Goal: Information Seeking & Learning: Learn about a topic

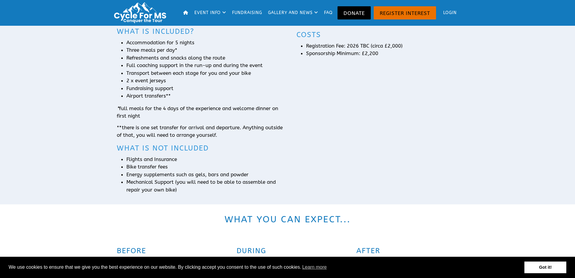
scroll to position [599, 0]
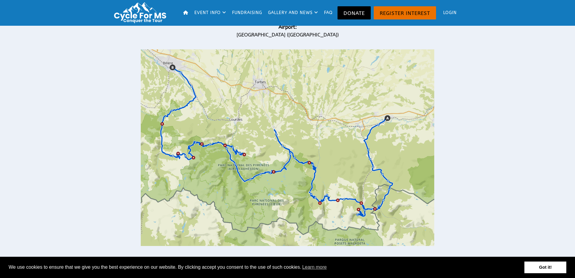
scroll to position [599, 0]
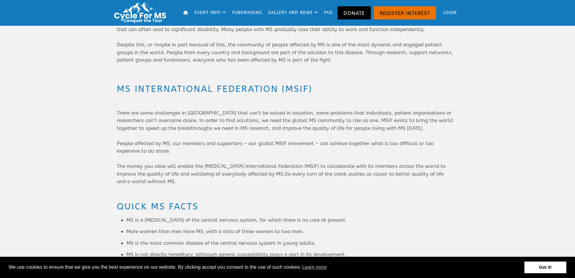
scroll to position [599, 0]
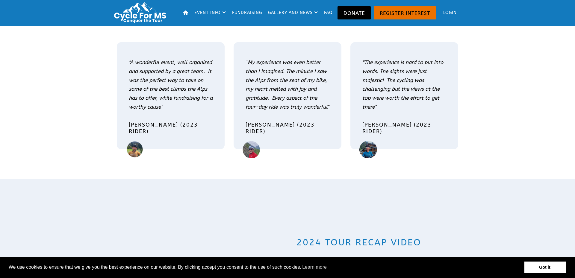
scroll to position [599, 0]
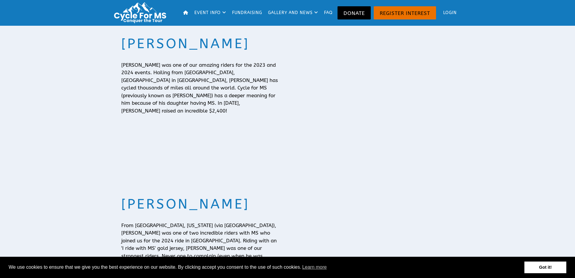
scroll to position [599, 0]
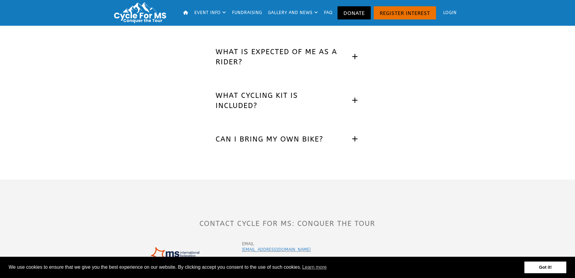
scroll to position [400, 0]
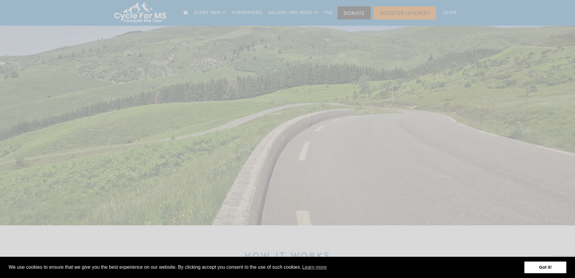
scroll to position [599, 0]
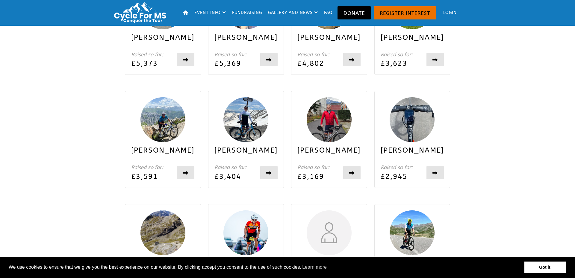
scroll to position [599, 0]
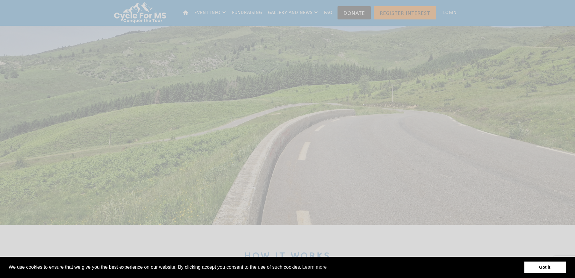
scroll to position [599, 0]
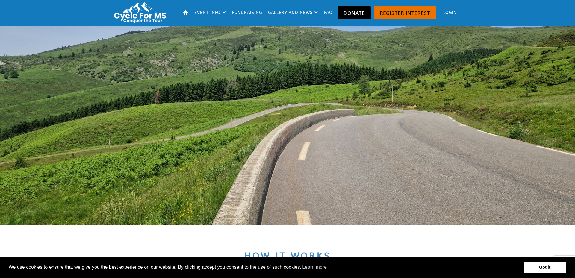
scroll to position [599, 0]
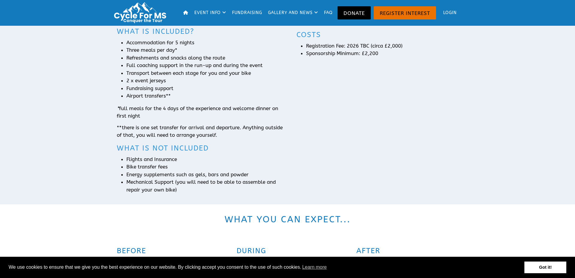
scroll to position [599, 0]
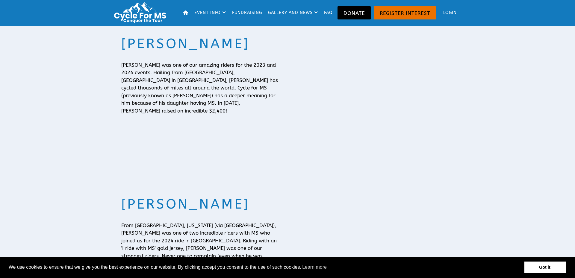
scroll to position [599, 0]
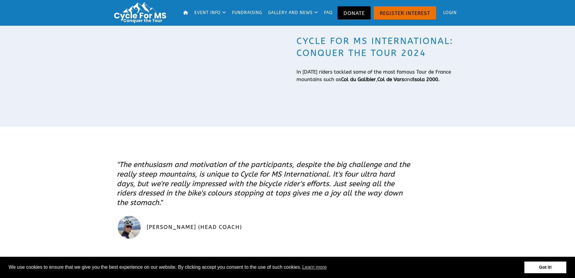
scroll to position [599, 0]
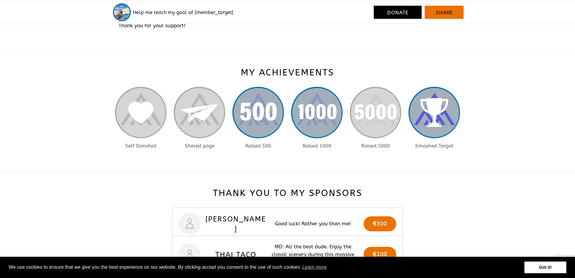
scroll to position [599, 0]
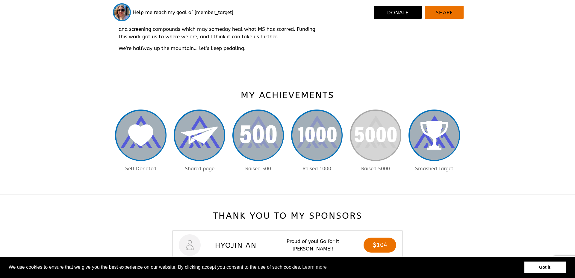
scroll to position [599, 0]
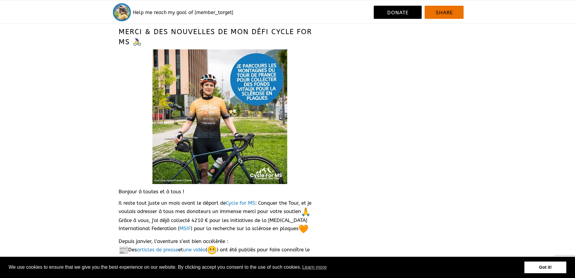
scroll to position [599, 0]
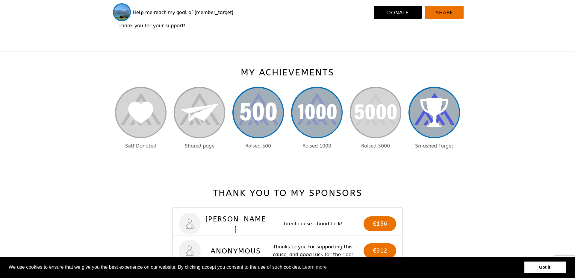
scroll to position [599, 0]
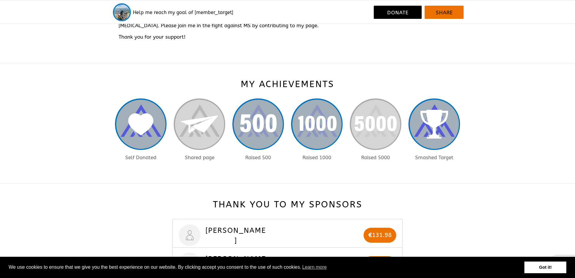
scroll to position [599, 0]
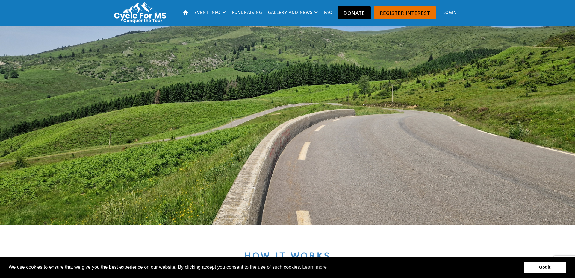
scroll to position [599, 0]
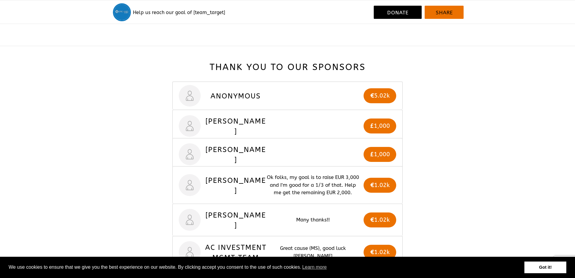
scroll to position [599, 0]
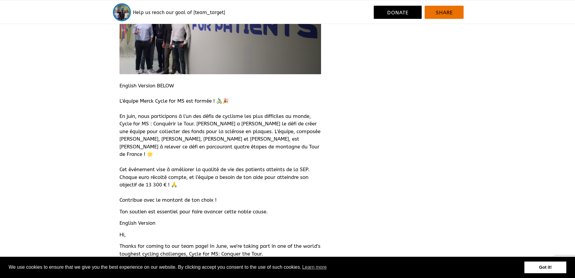
scroll to position [599, 0]
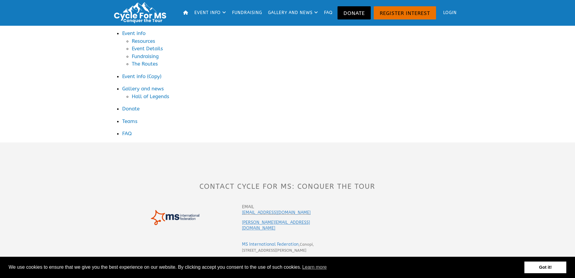
scroll to position [363, 0]
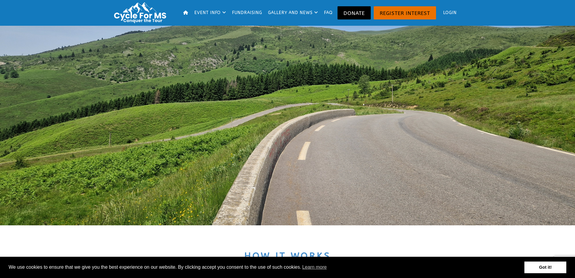
scroll to position [599, 0]
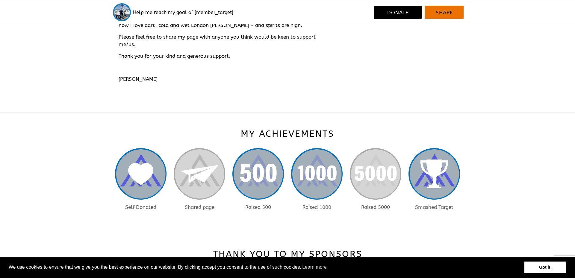
scroll to position [599, 0]
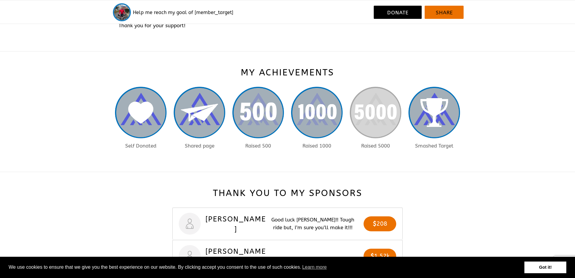
scroll to position [599, 0]
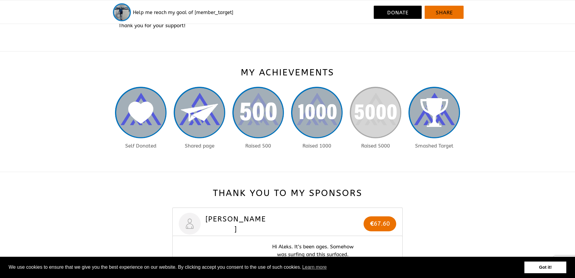
scroll to position [599, 0]
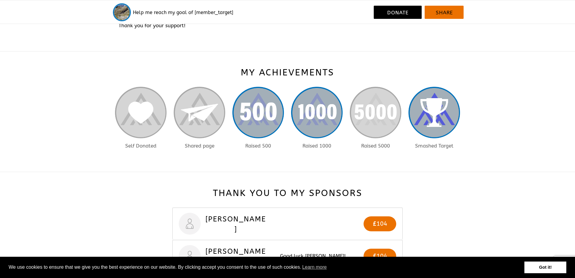
scroll to position [599, 0]
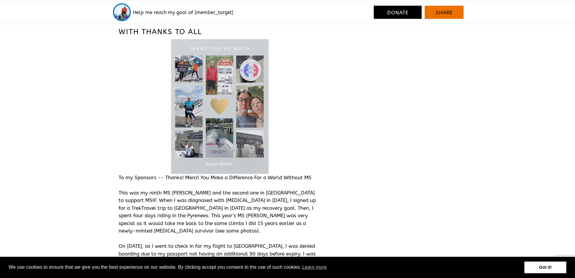
scroll to position [599, 0]
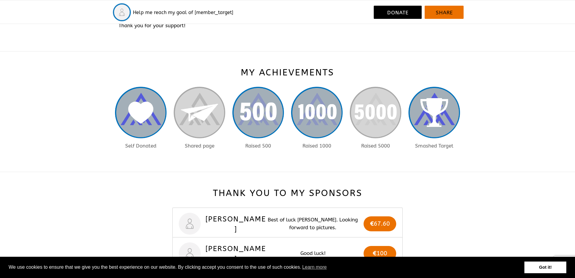
scroll to position [599, 0]
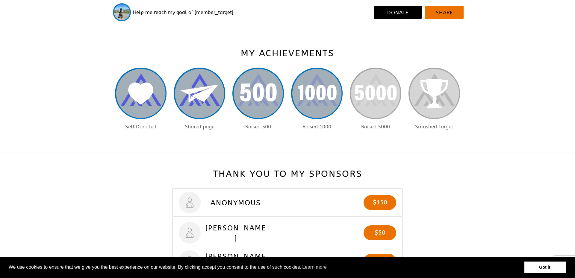
scroll to position [599, 0]
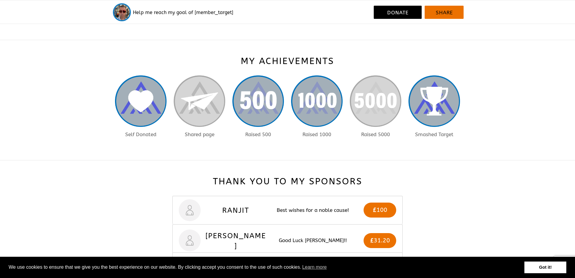
scroll to position [599, 0]
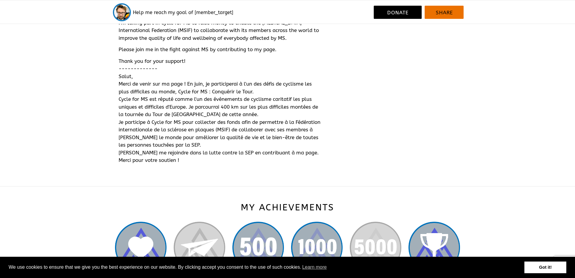
scroll to position [599, 0]
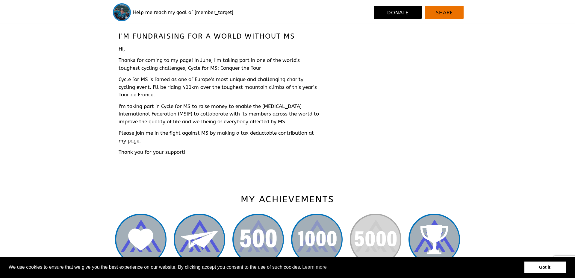
scroll to position [599, 0]
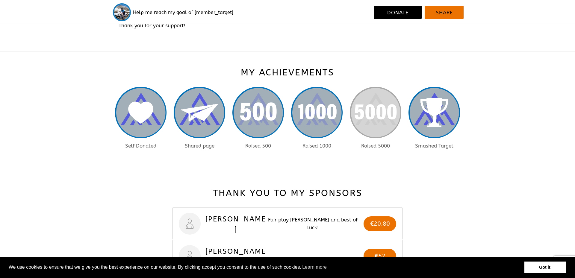
scroll to position [599, 0]
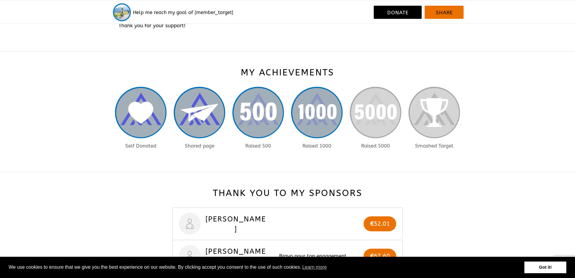
scroll to position [599, 0]
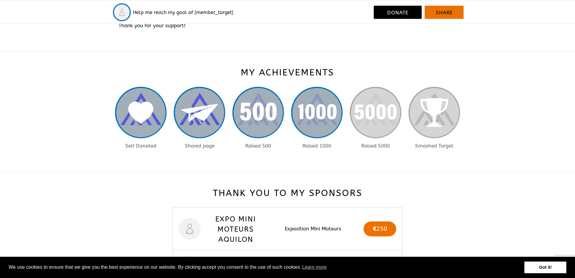
scroll to position [599, 0]
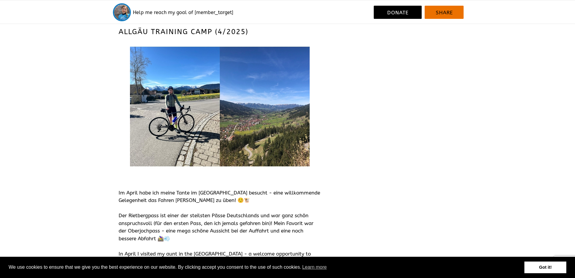
scroll to position [599, 0]
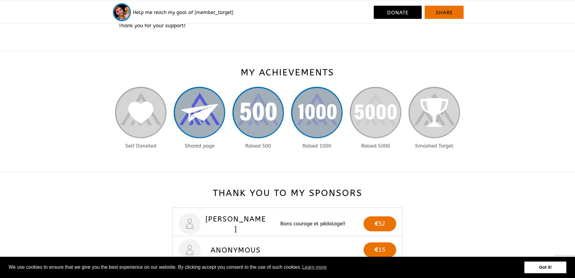
scroll to position [599, 0]
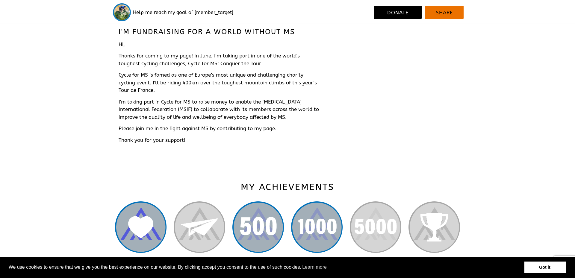
scroll to position [599, 0]
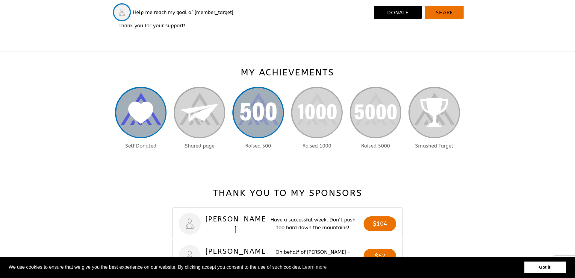
scroll to position [599, 0]
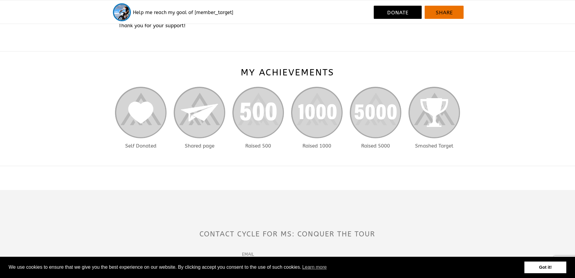
scroll to position [411, 0]
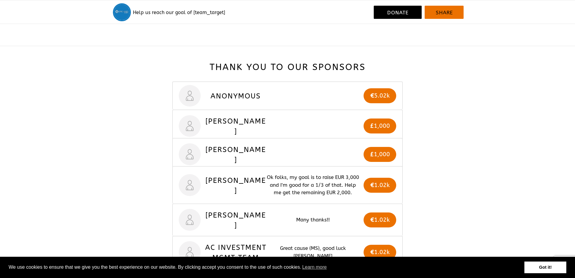
scroll to position [599, 0]
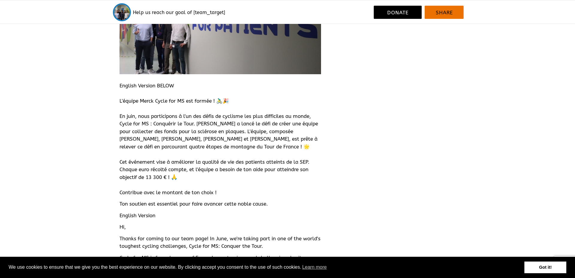
scroll to position [599, 0]
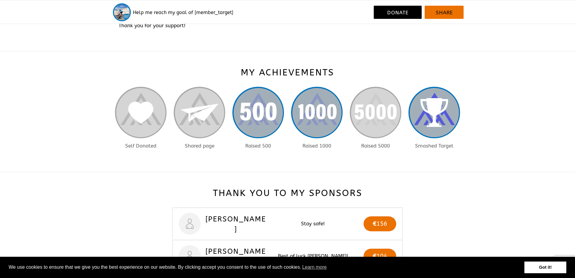
scroll to position [599, 0]
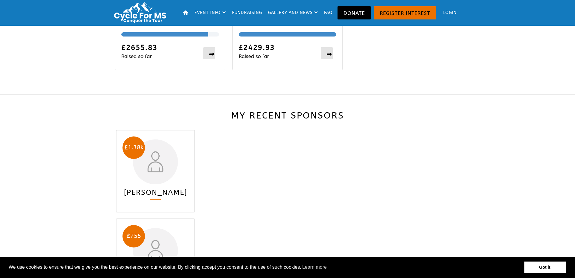
scroll to position [599, 0]
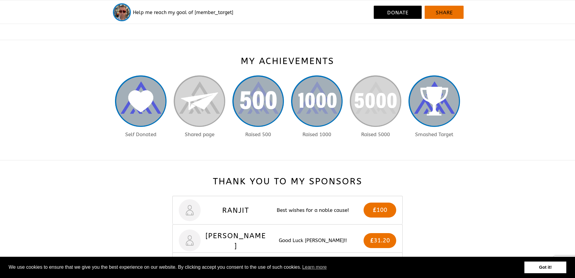
scroll to position [599, 0]
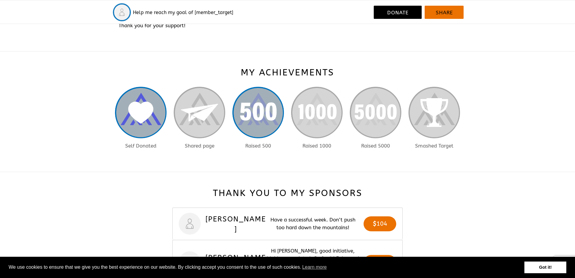
scroll to position [599, 0]
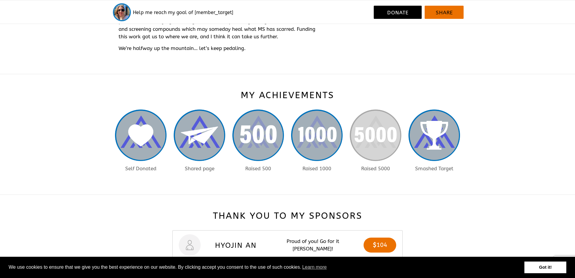
scroll to position [599, 0]
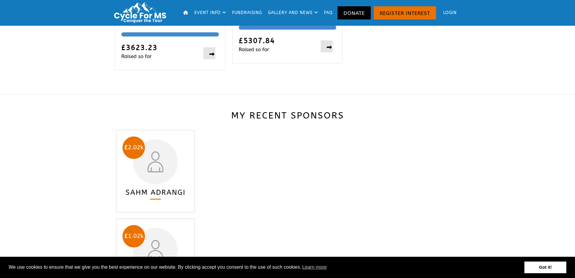
scroll to position [599, 0]
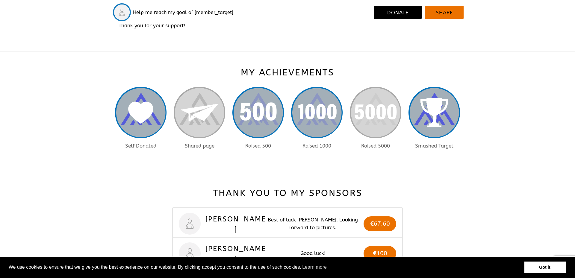
scroll to position [599, 0]
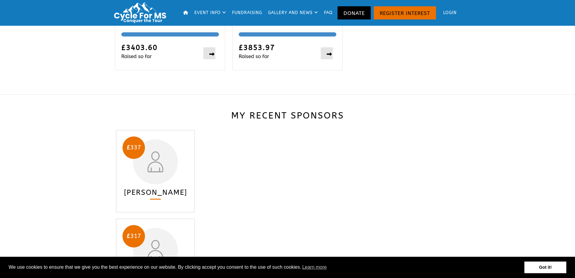
scroll to position [599, 0]
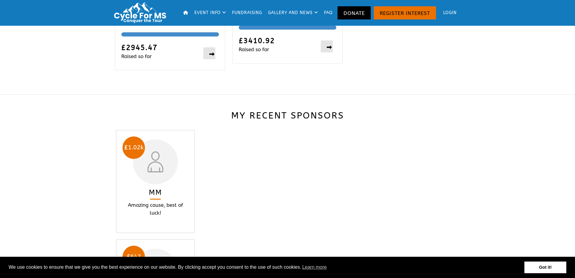
scroll to position [599, 0]
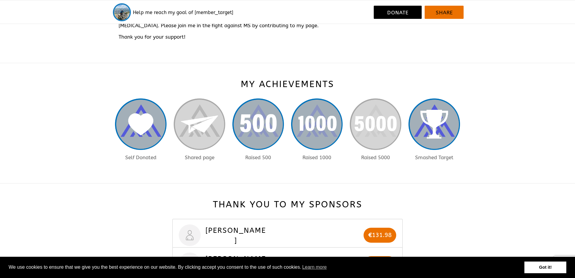
scroll to position [599, 0]
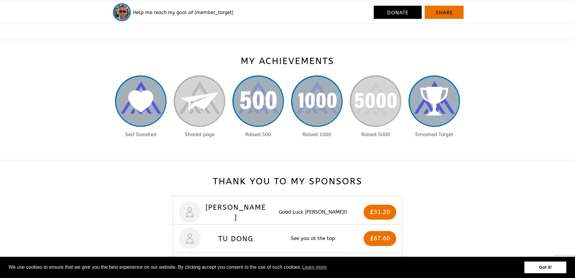
scroll to position [599, 0]
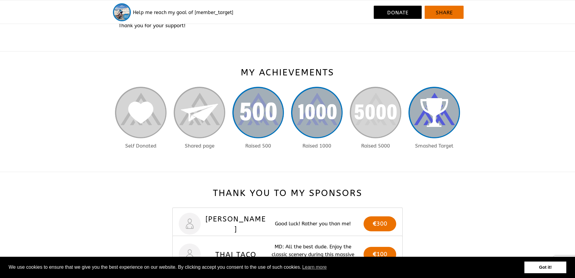
scroll to position [599, 0]
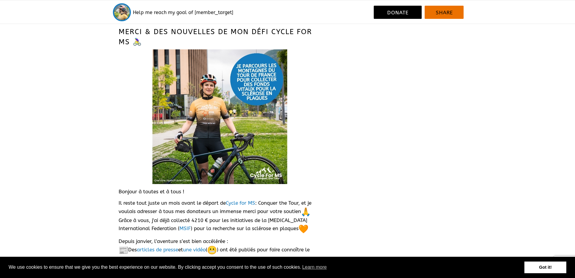
scroll to position [599, 0]
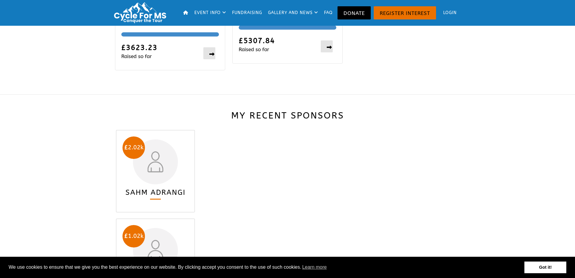
scroll to position [599, 0]
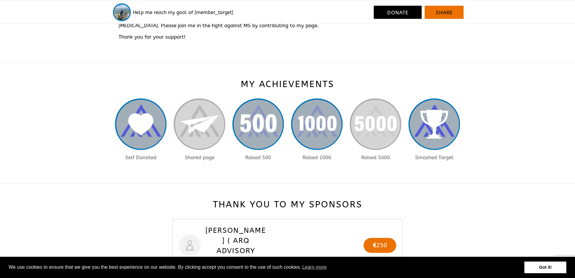
scroll to position [599, 0]
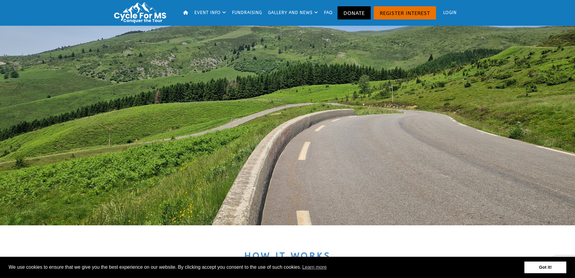
scroll to position [599, 0]
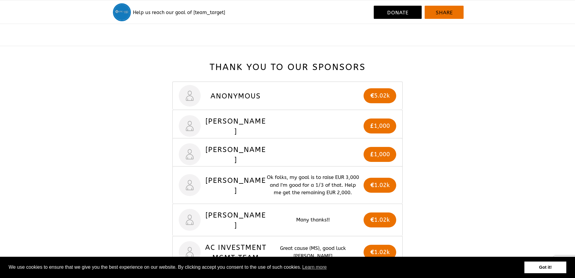
scroll to position [599, 0]
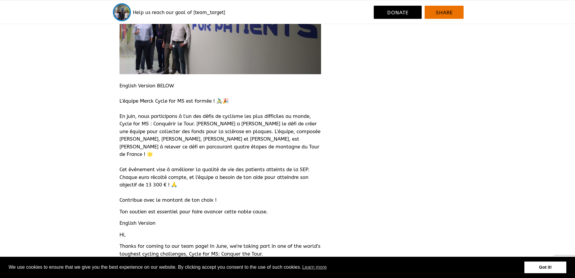
scroll to position [599, 0]
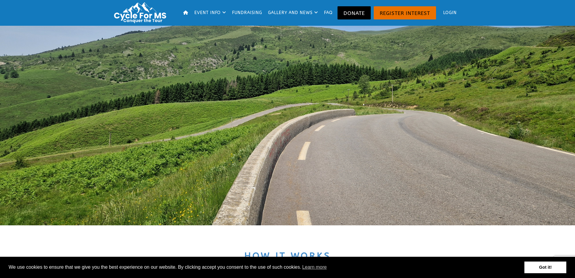
scroll to position [599, 0]
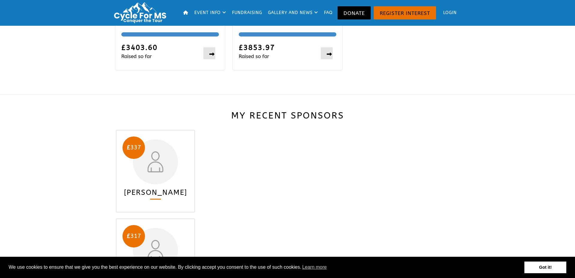
scroll to position [599, 0]
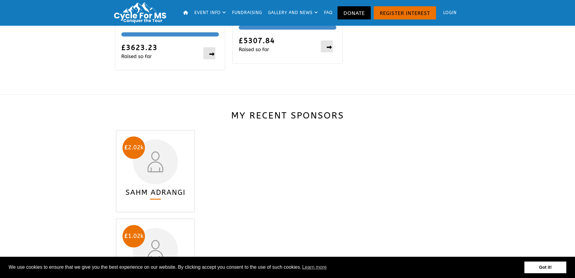
scroll to position [599, 0]
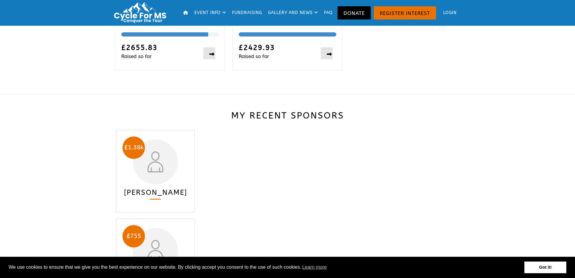
scroll to position [599, 0]
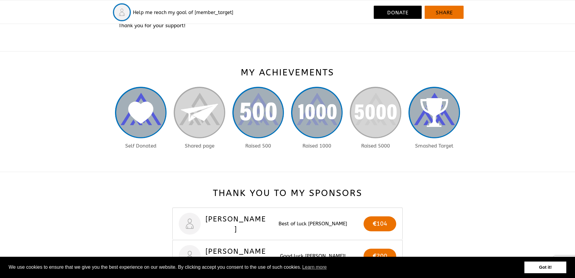
scroll to position [599, 0]
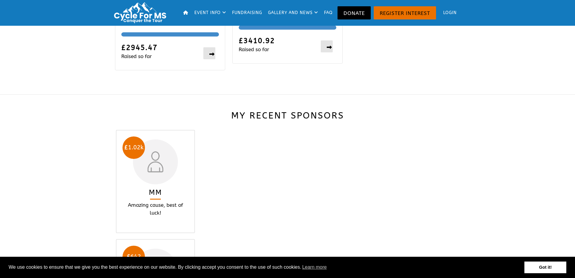
scroll to position [599, 0]
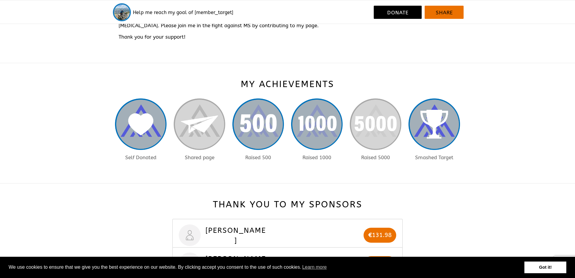
scroll to position [599, 0]
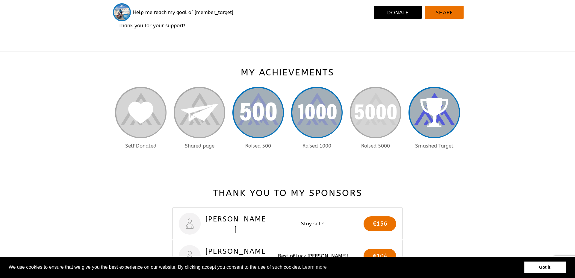
scroll to position [599, 0]
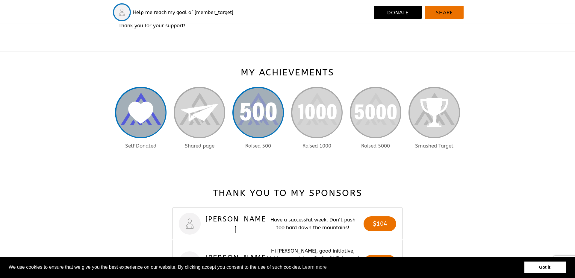
scroll to position [599, 0]
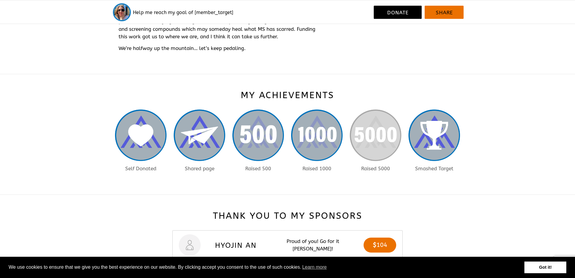
scroll to position [599, 0]
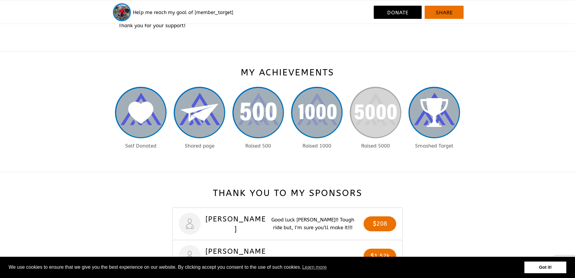
scroll to position [599, 0]
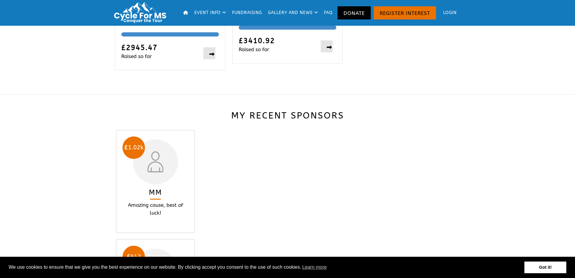
scroll to position [599, 0]
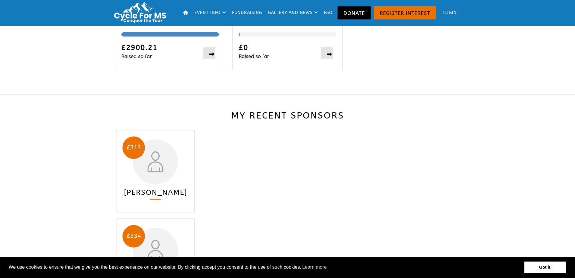
scroll to position [599, 0]
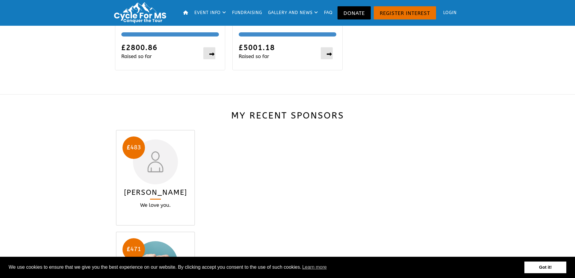
scroll to position [599, 0]
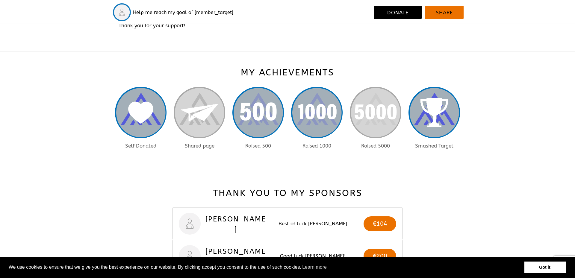
scroll to position [599, 0]
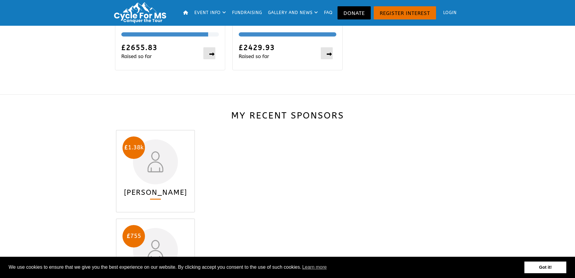
scroll to position [599, 0]
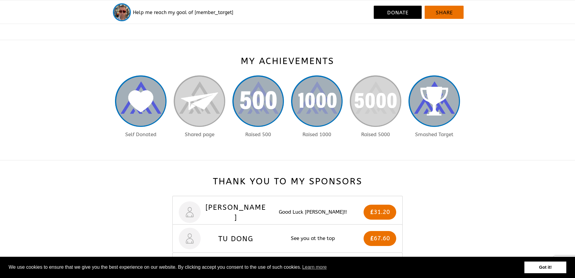
scroll to position [599, 0]
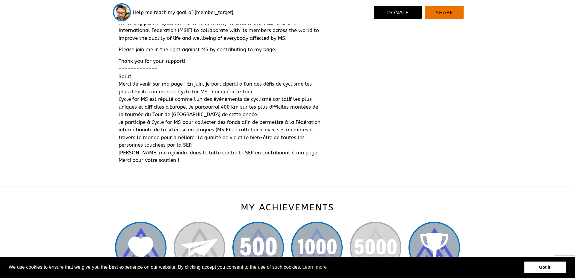
scroll to position [599, 0]
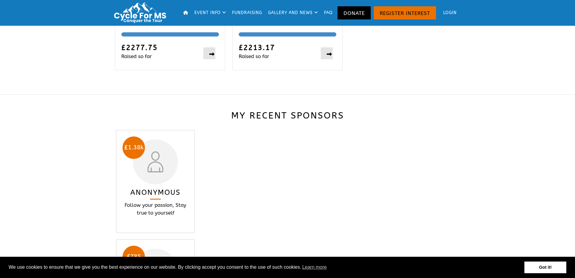
scroll to position [599, 0]
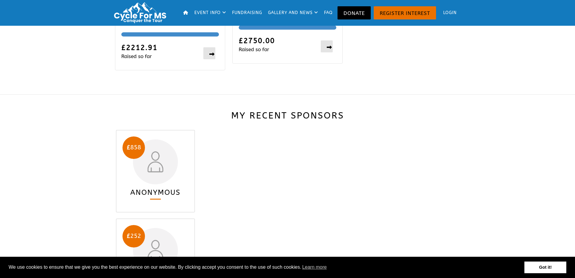
scroll to position [599, 0]
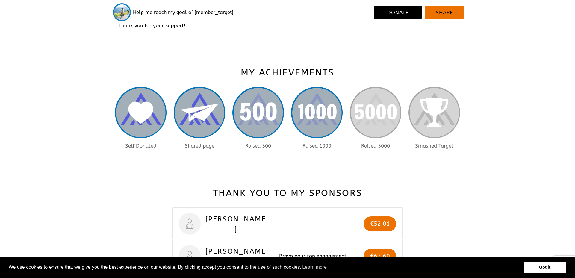
scroll to position [599, 0]
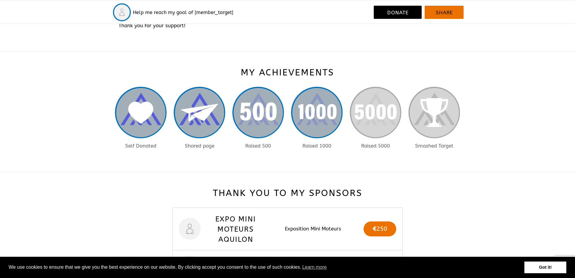
scroll to position [599, 0]
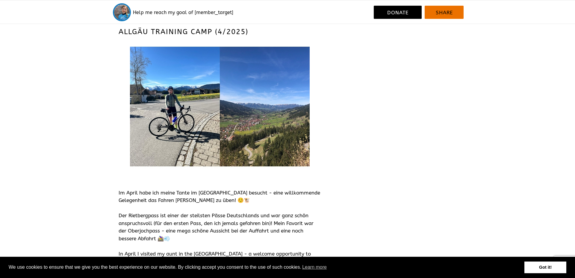
scroll to position [599, 0]
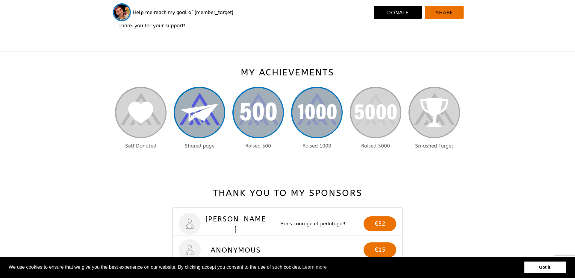
scroll to position [599, 0]
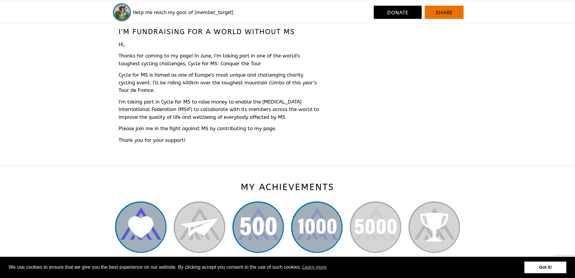
scroll to position [599, 0]
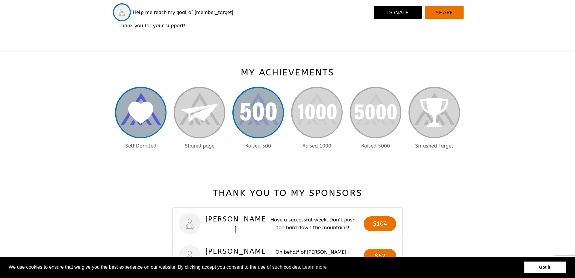
scroll to position [599, 0]
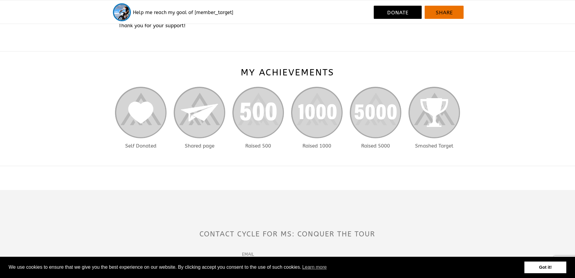
scroll to position [411, 0]
